Goal: Check status: Check status

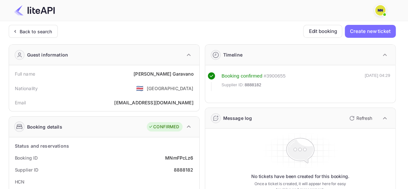
click at [38, 33] on div "Back to search" at bounding box center [36, 31] width 33 height 7
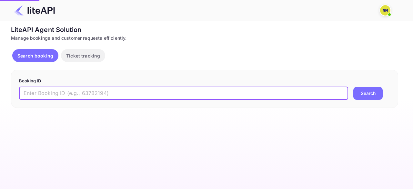
click at [50, 89] on input "text" at bounding box center [183, 93] width 329 height 13
paste input "8908754"
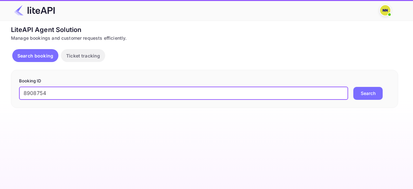
type input "8908754"
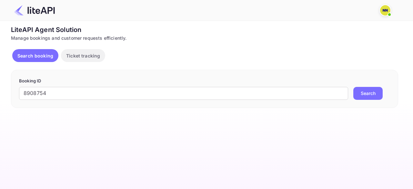
click at [359, 93] on button "Search" at bounding box center [367, 93] width 29 height 13
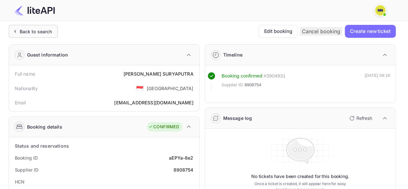
click at [43, 26] on div "Back to search" at bounding box center [33, 31] width 49 height 13
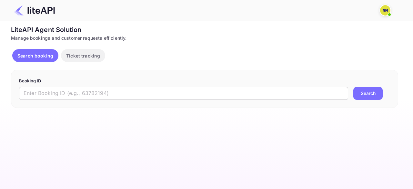
click at [69, 89] on input "text" at bounding box center [183, 93] width 329 height 13
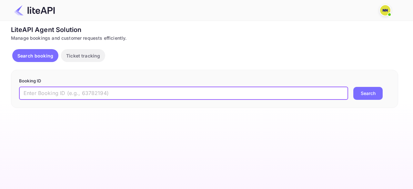
paste input "8897428"
type input "8897428"
click at [364, 94] on button "Search" at bounding box center [367, 93] width 29 height 13
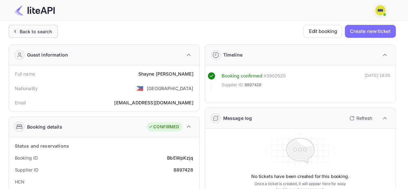
click at [32, 34] on div "Back to search" at bounding box center [36, 31] width 33 height 7
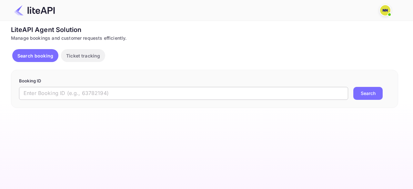
click at [46, 93] on input "text" at bounding box center [183, 93] width 329 height 13
paste input "8897428"
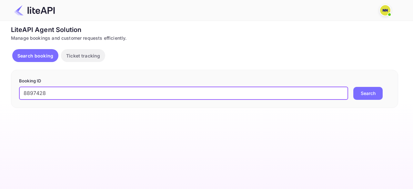
type input "8897428"
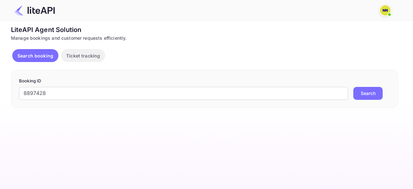
click at [352, 94] on div "8897428 ​ Search" at bounding box center [204, 93] width 371 height 13
click at [356, 94] on button "Search" at bounding box center [367, 93] width 29 height 13
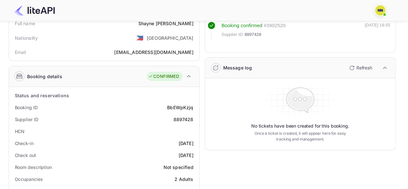
scroll to position [64, 0]
